Goal: Register for event/course

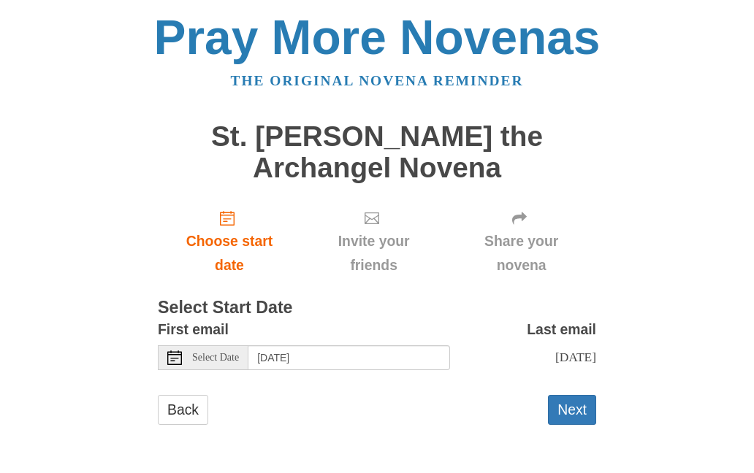
click at [237, 358] on span "Select Date" at bounding box center [215, 358] width 47 height 10
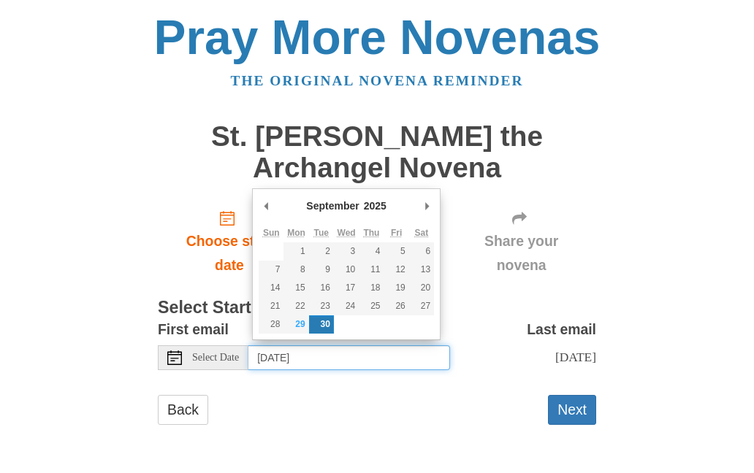
type input "Monday, September 29th"
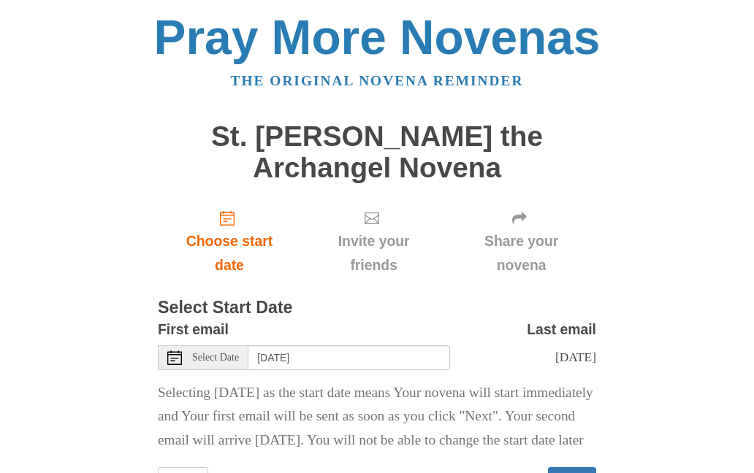
click at [555, 351] on span "Wednesday, October 8th" at bounding box center [575, 357] width 41 height 15
click at [549, 359] on div "Wednesday, October 8th" at bounding box center [523, 357] width 146 height 24
click at [216, 354] on span "Select Date" at bounding box center [215, 358] width 47 height 10
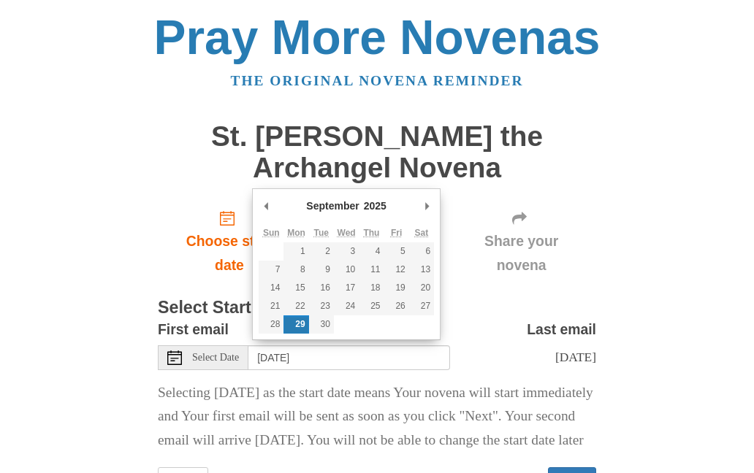
click at [688, 253] on div "Pray More Novenas The original novena reminder St. Michael the Archangel Novena…" at bounding box center [377, 270] width 708 height 540
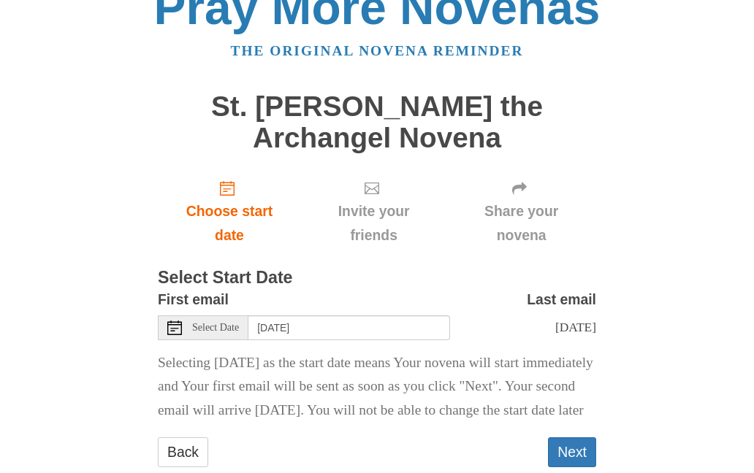
scroll to position [33, 0]
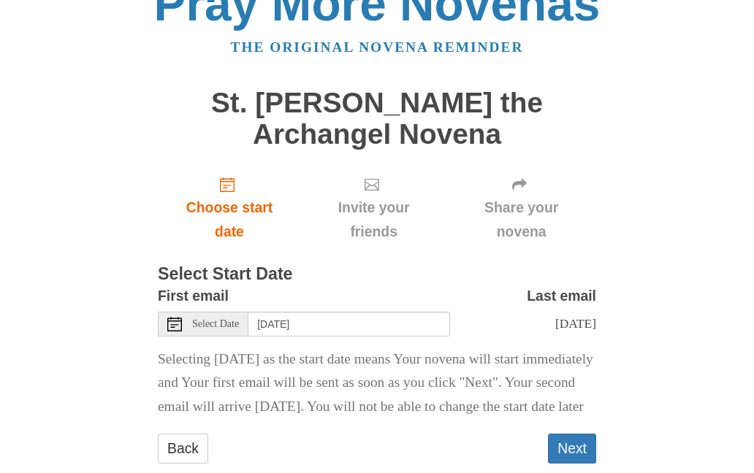
click at [574, 465] on button "Next" at bounding box center [572, 450] width 48 height 30
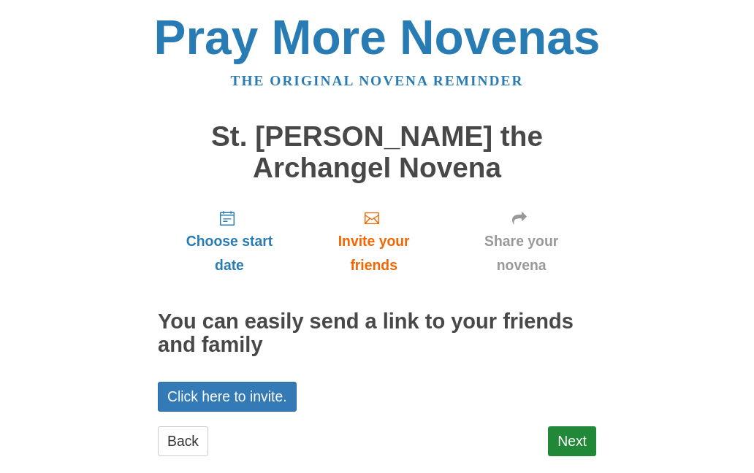
click at [588, 446] on link "Next" at bounding box center [572, 442] width 48 height 30
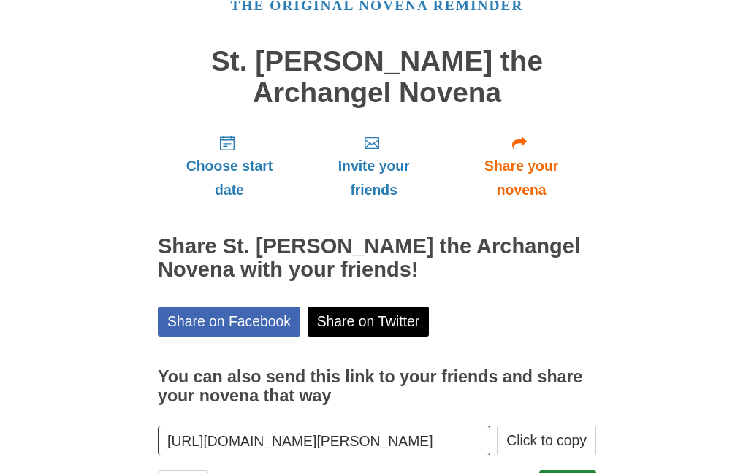
scroll to position [88, 0]
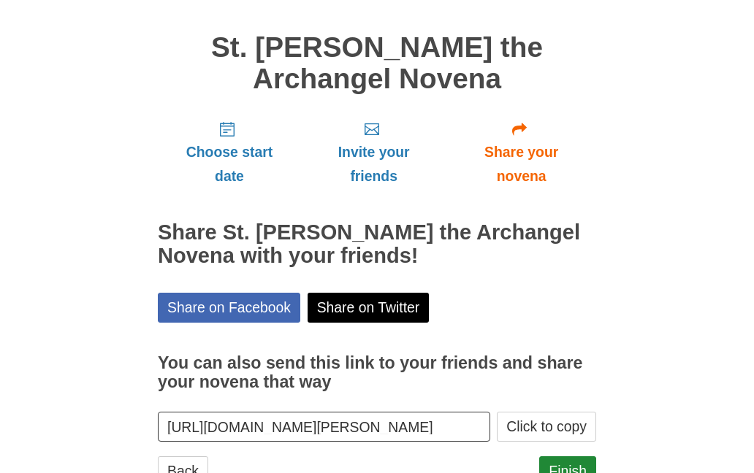
click at [574, 470] on link "Finish" at bounding box center [567, 472] width 57 height 30
